Goal: Check status

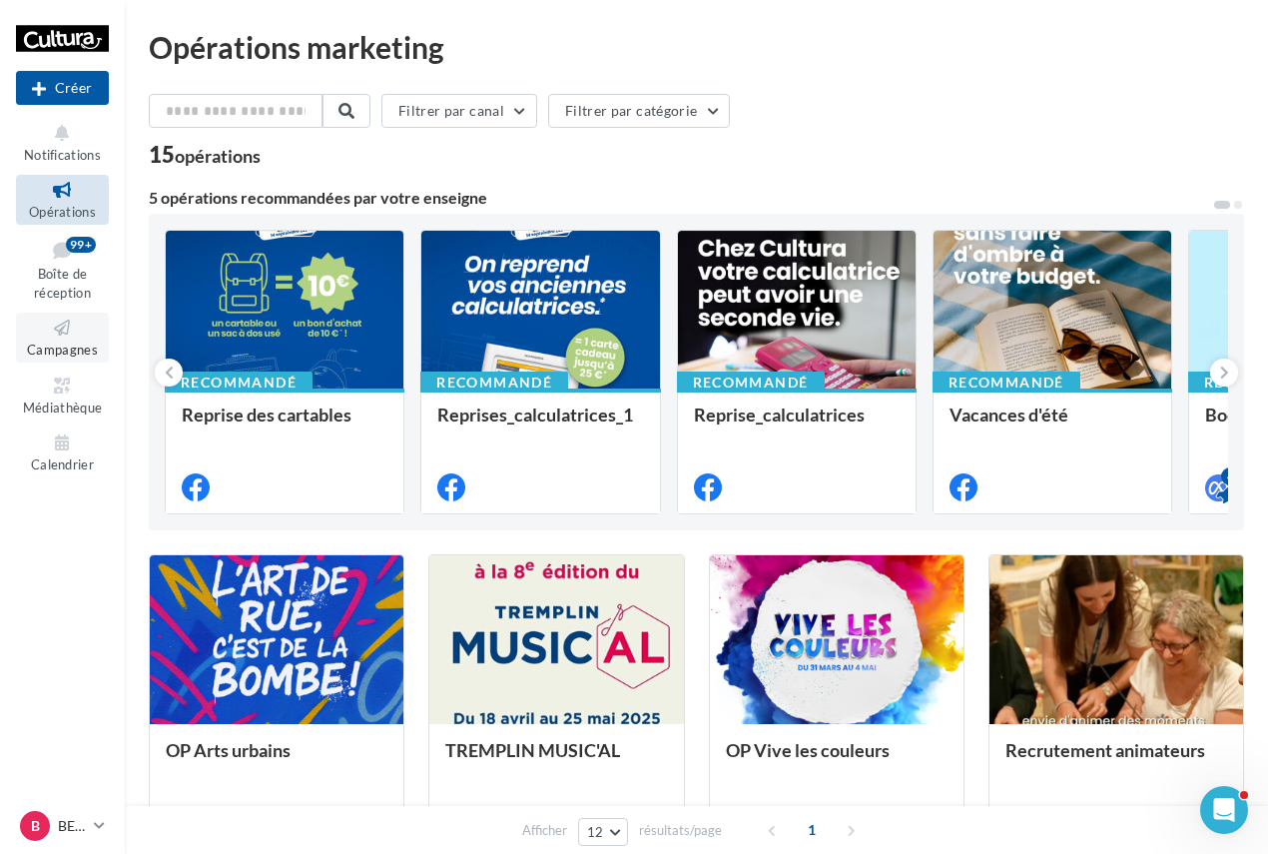
click at [64, 356] on span "Campagnes" at bounding box center [62, 350] width 71 height 16
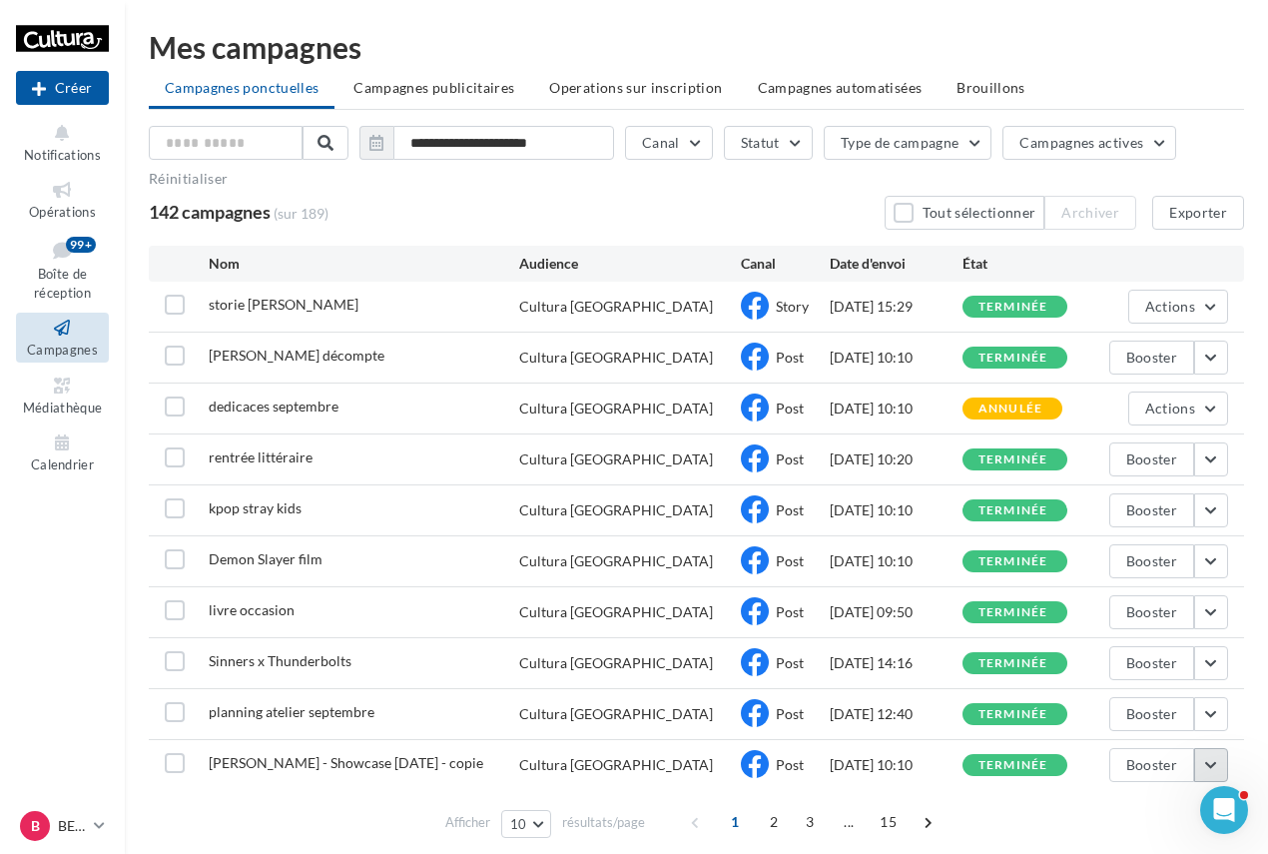
click at [1215, 766] on button "button" at bounding box center [1212, 765] width 34 height 34
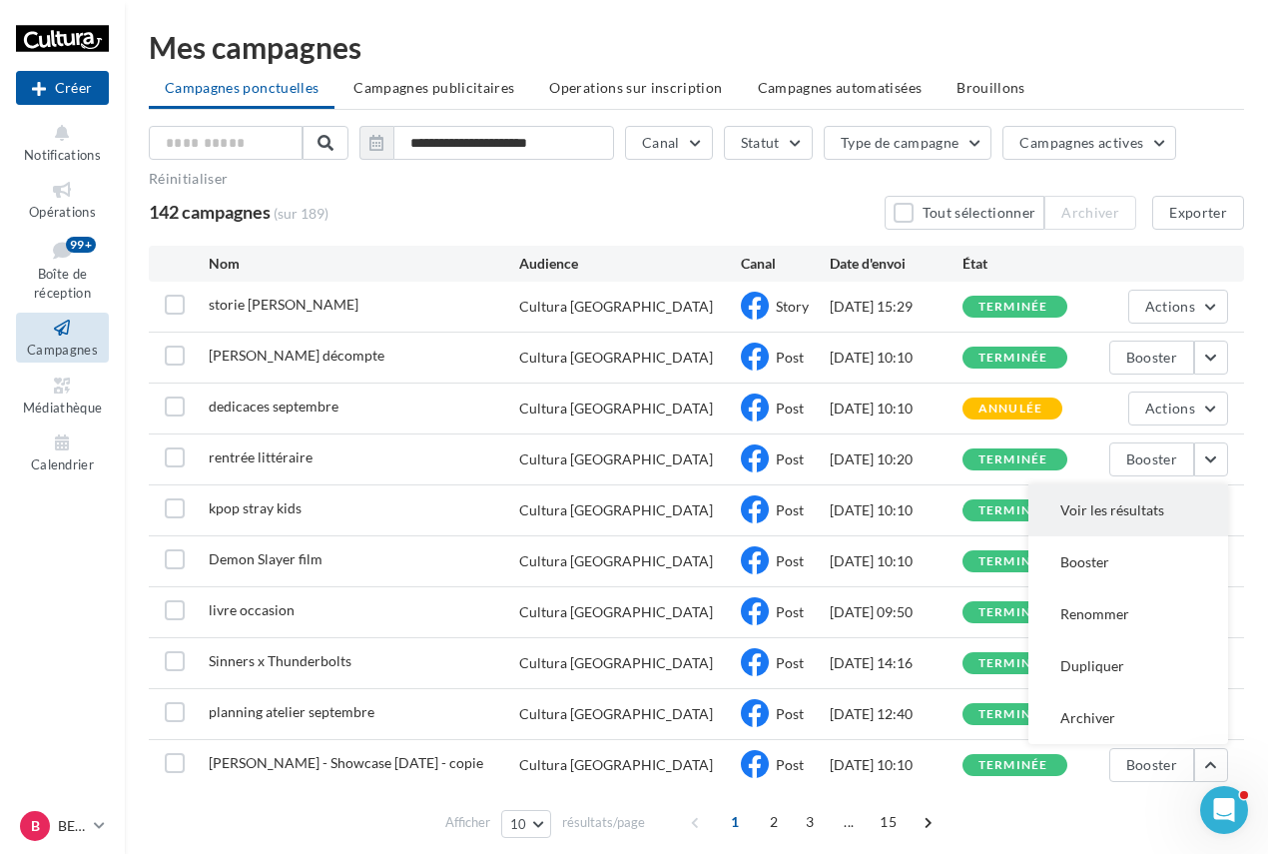
click at [1125, 516] on button "Voir les résultats" at bounding box center [1129, 510] width 200 height 52
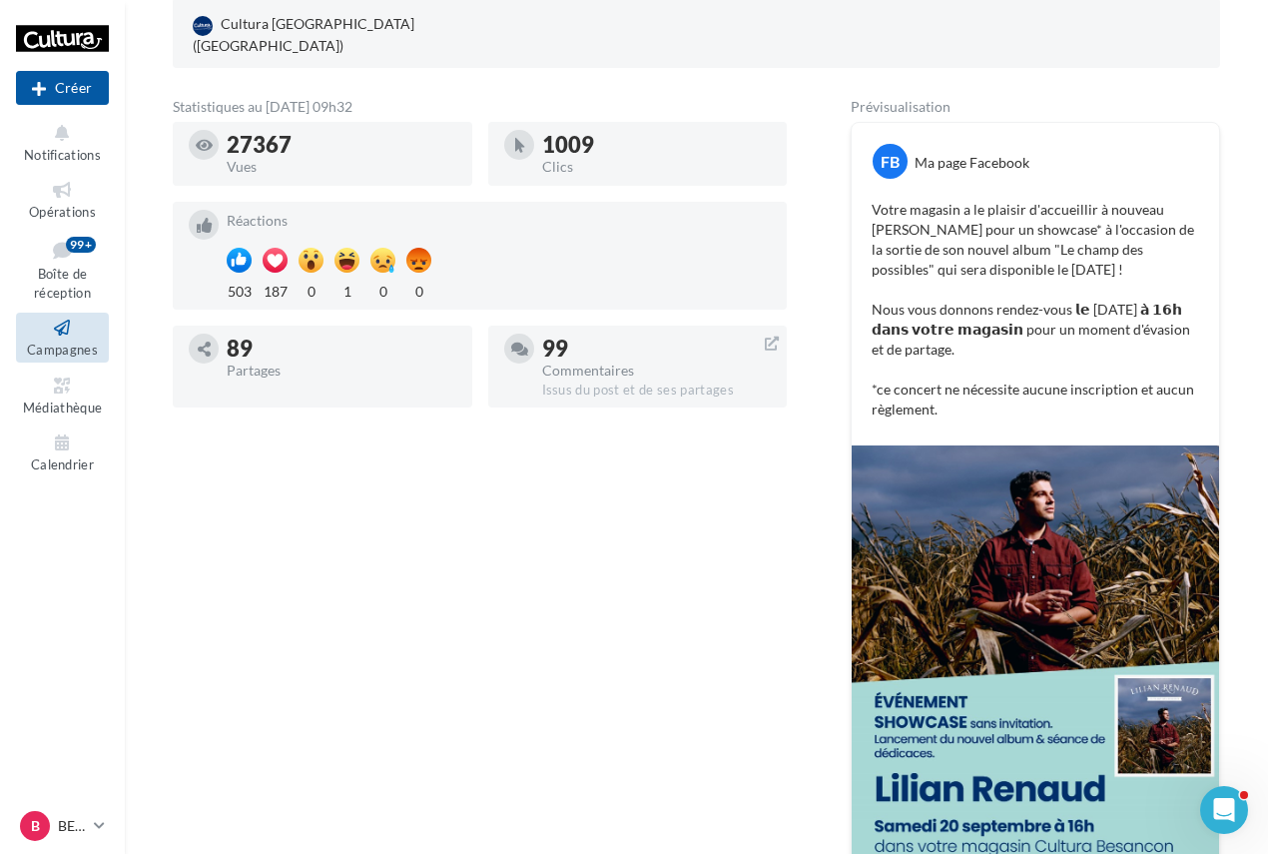
scroll to position [300, 0]
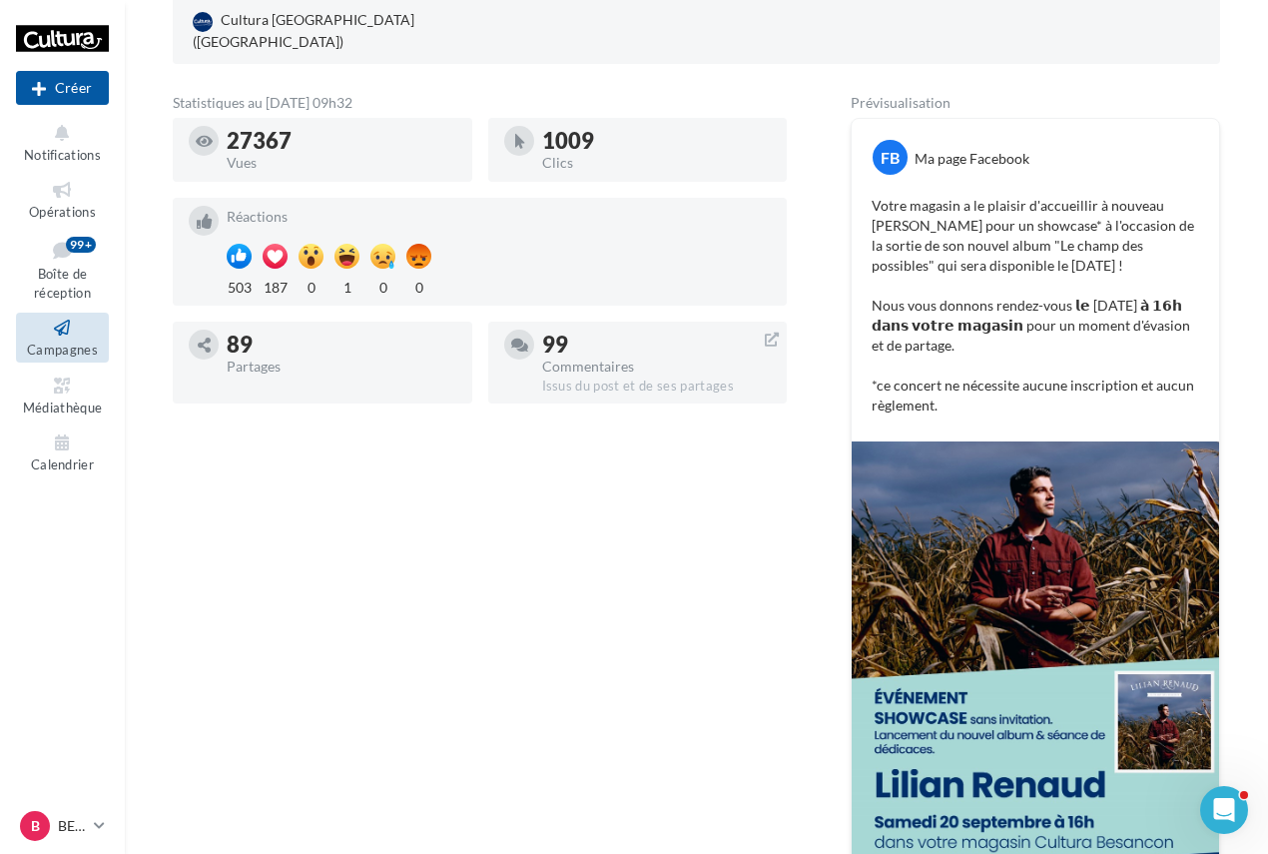
drag, startPoint x: 289, startPoint y: 354, endPoint x: 194, endPoint y: 316, distance: 102.2
click at [194, 330] on div "89 Partages" at bounding box center [323, 354] width 268 height 48
click at [415, 560] on div "Statistiques au [DATE] 09h32 27367 Vues 1009 Clics Réactions 503 187 0 1 0 0 89…" at bounding box center [480, 512] width 614 height 832
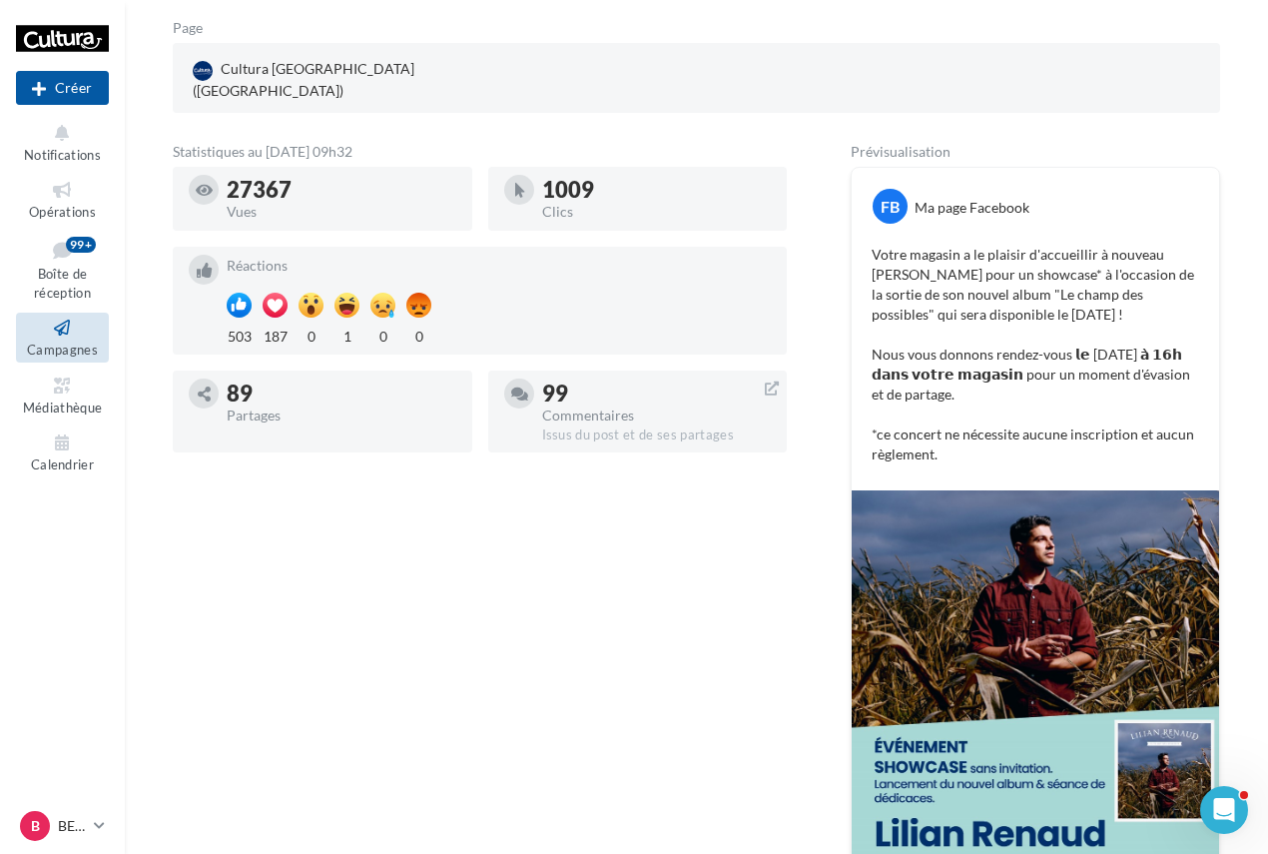
scroll to position [256, 0]
